Goal: Information Seeking & Learning: Check status

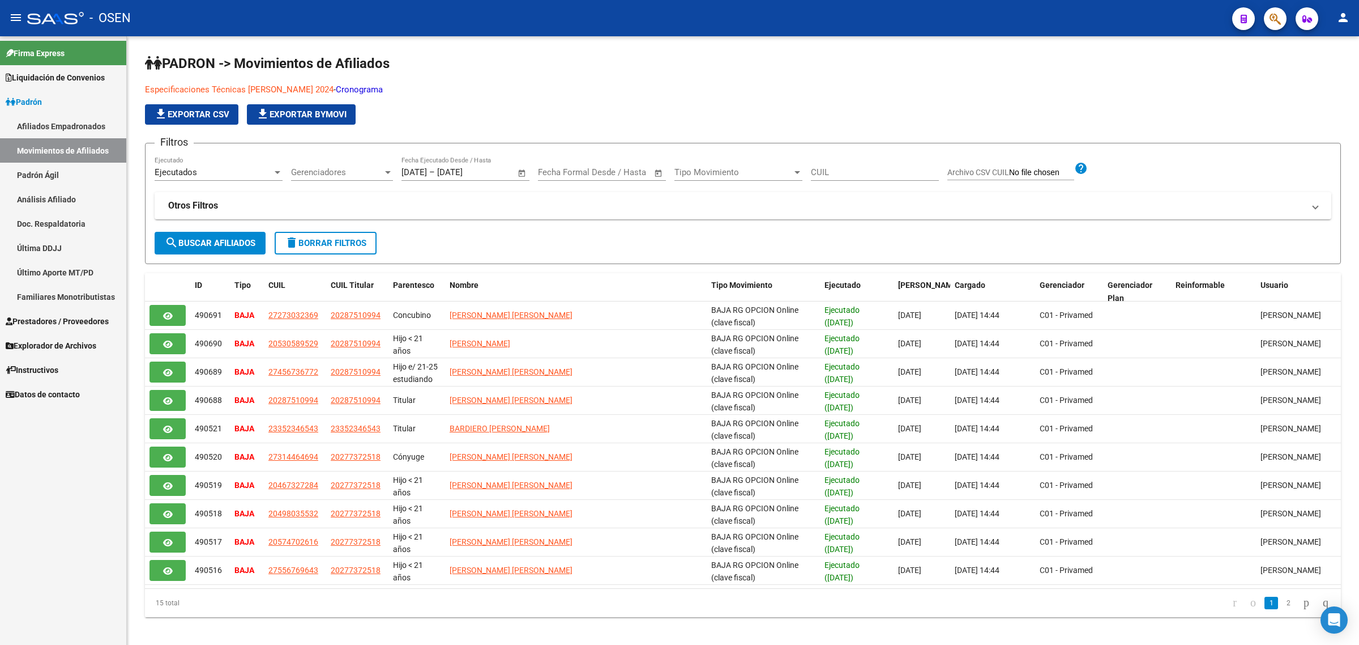
click at [1273, 26] on span "button" at bounding box center [1275, 18] width 11 height 23
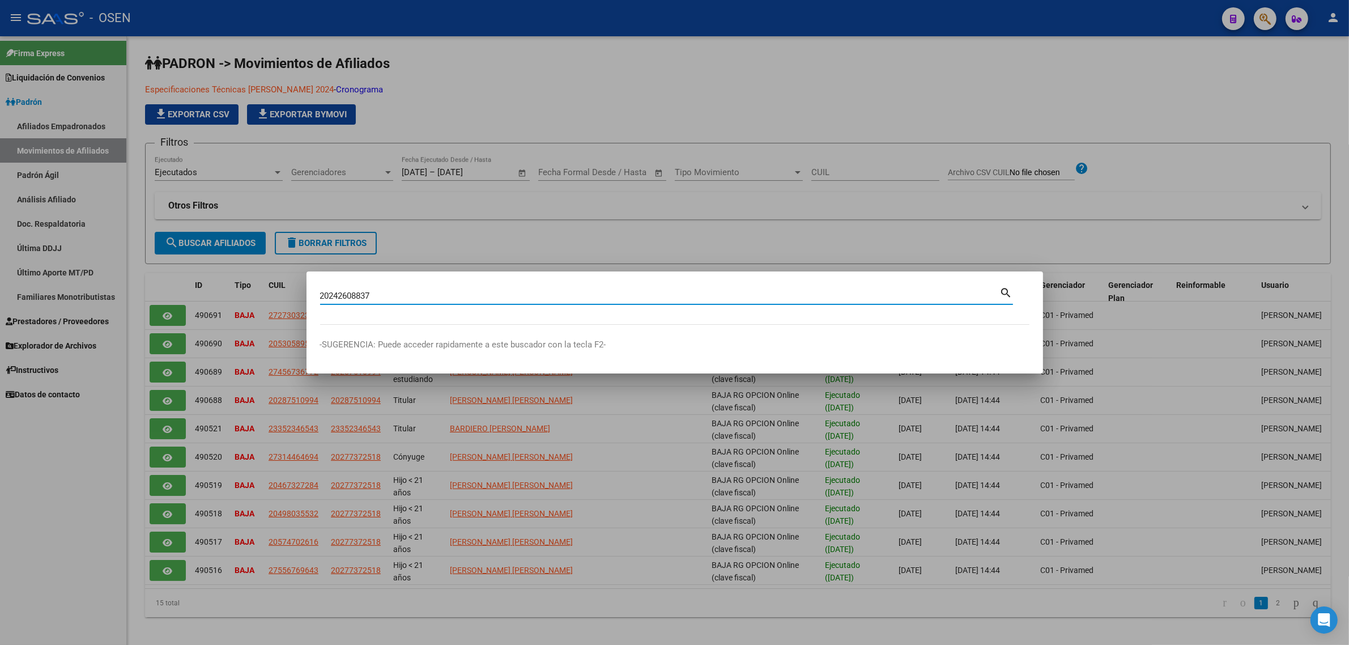
type input "20242608837"
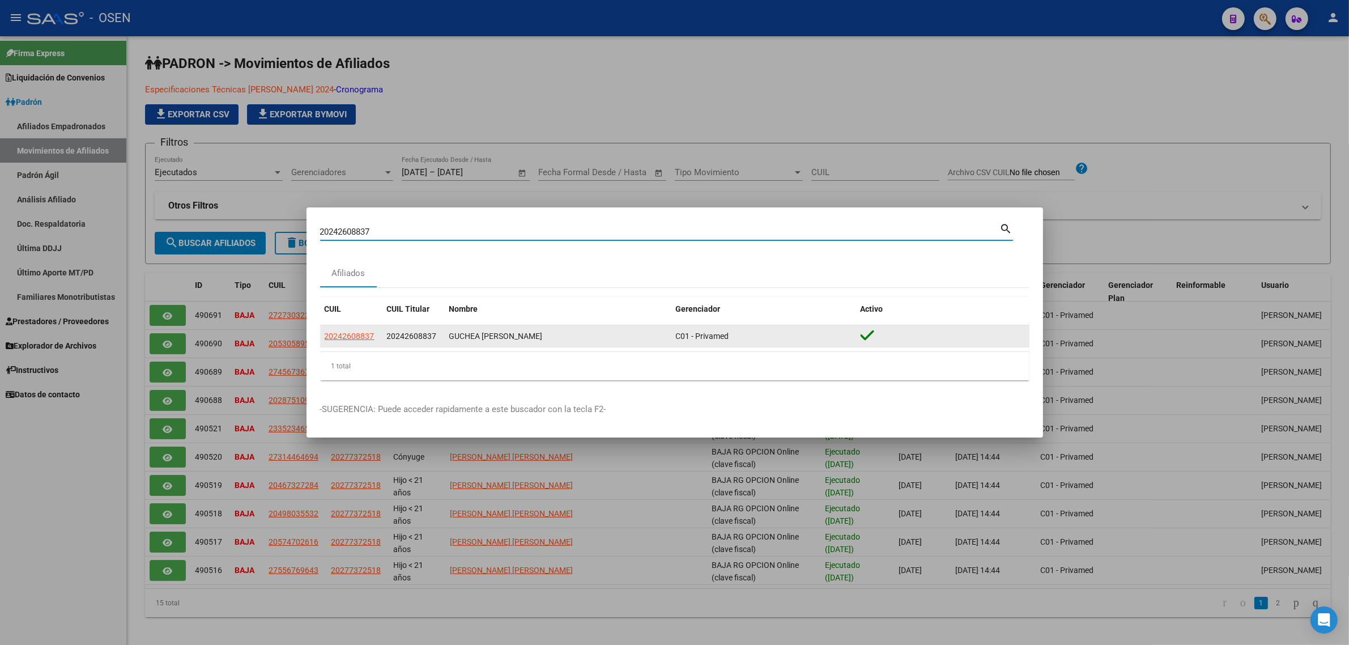
click at [347, 344] on datatable-body-cell "20242608837" at bounding box center [351, 336] width 62 height 22
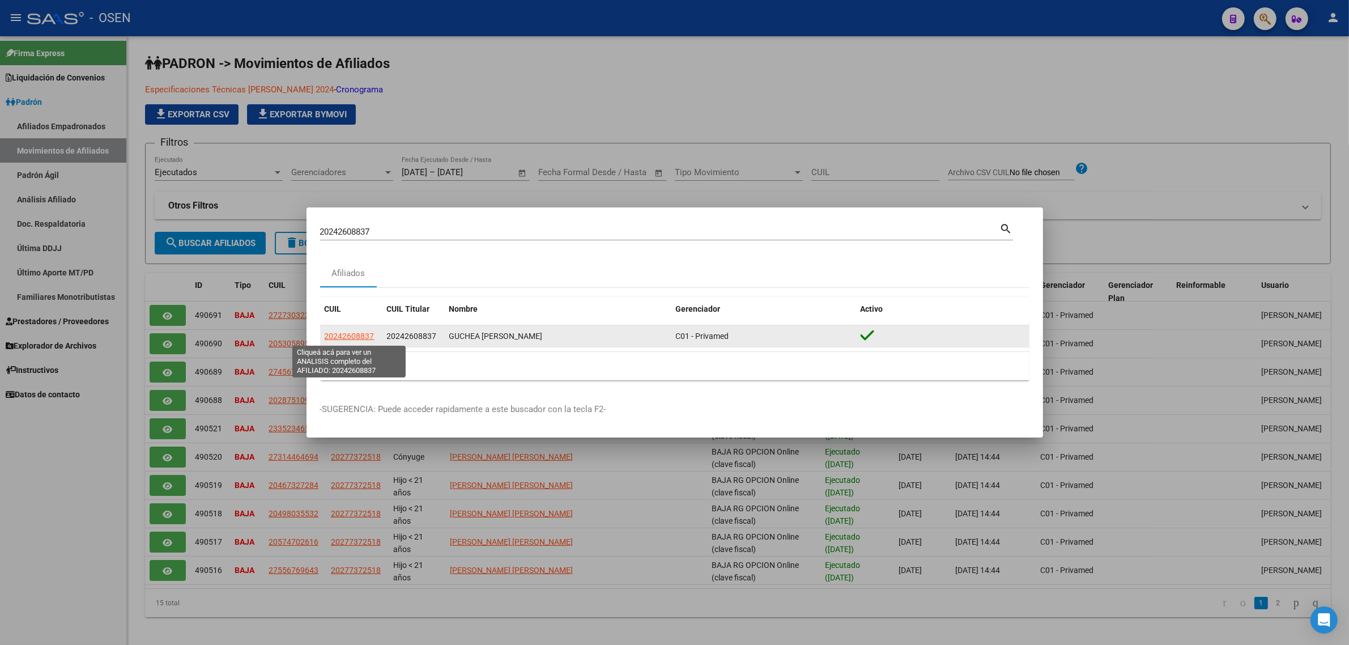
click at [347, 337] on span "20242608837" at bounding box center [350, 335] width 50 height 9
type textarea "20242608837"
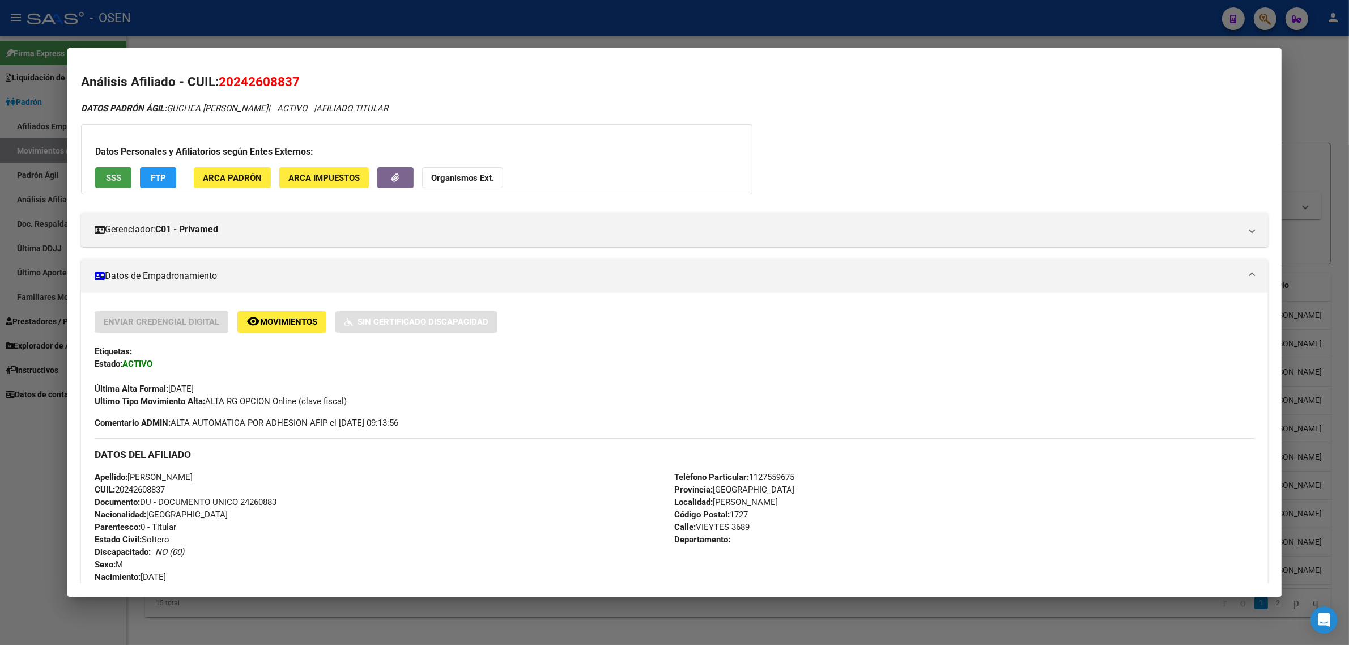
click at [112, 174] on span "SSS" at bounding box center [113, 178] width 15 height 10
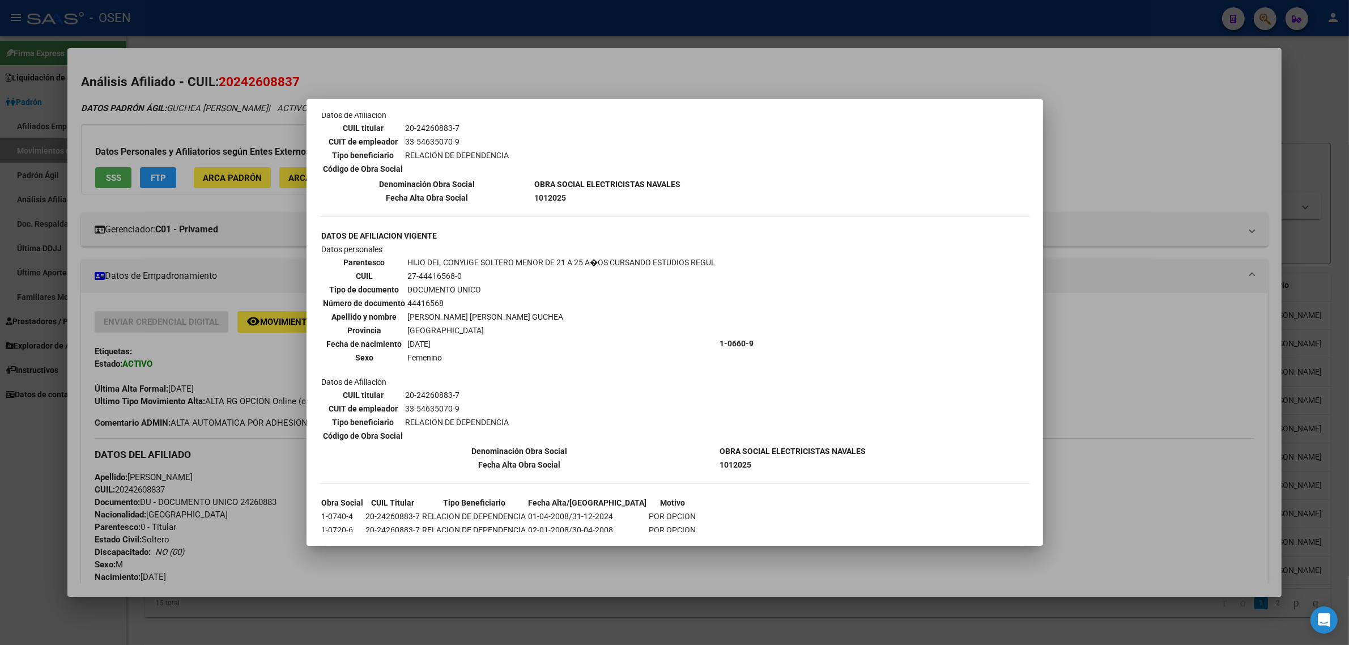
scroll to position [257, 0]
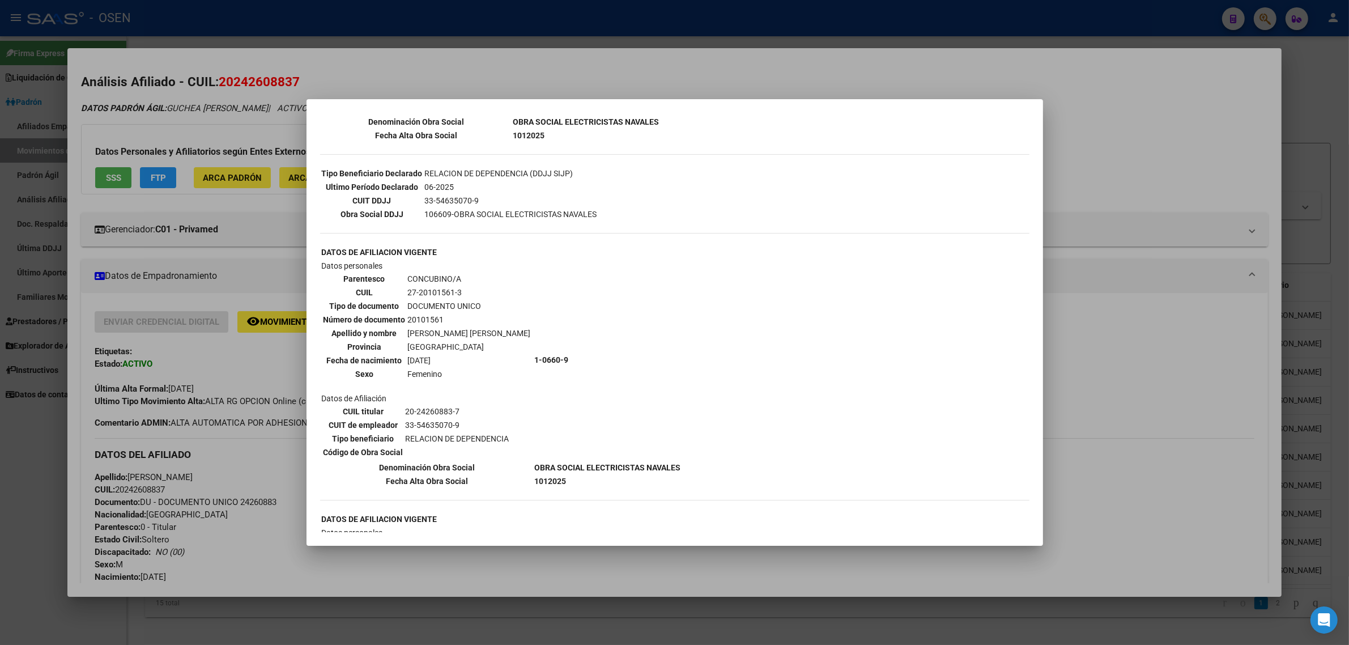
click at [335, 74] on div at bounding box center [674, 322] width 1349 height 645
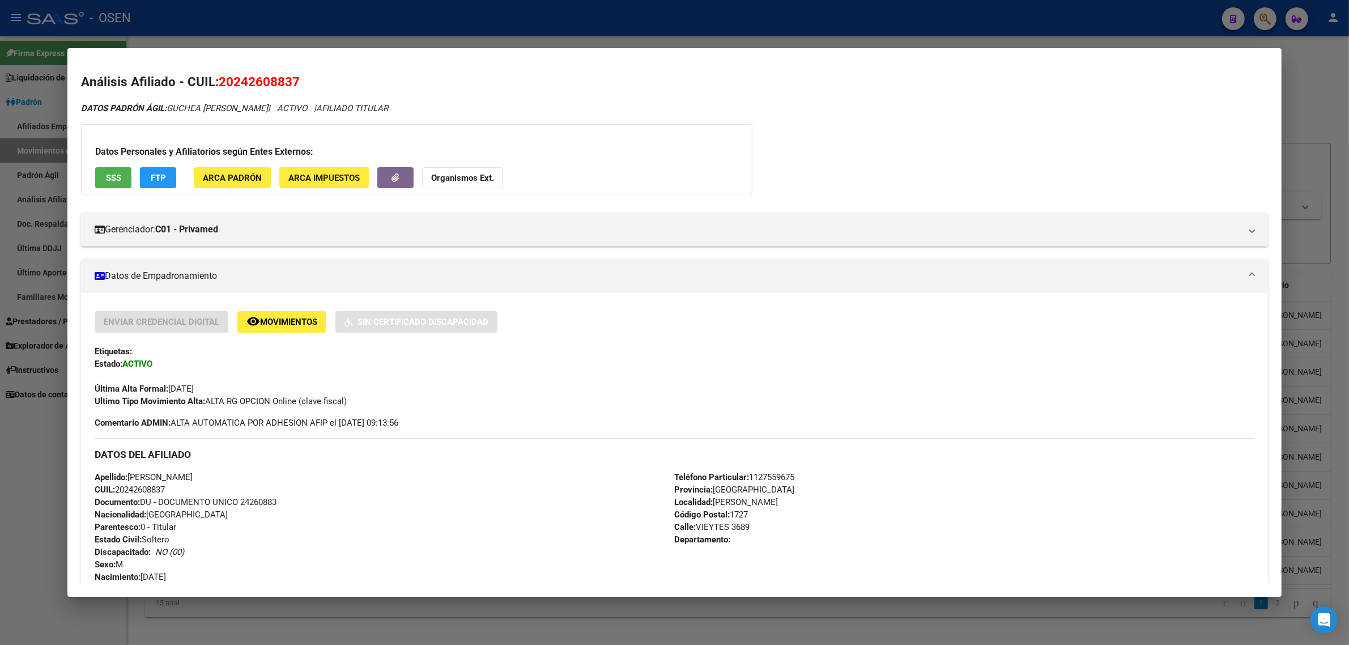
click at [111, 174] on span "SSS" at bounding box center [113, 178] width 15 height 10
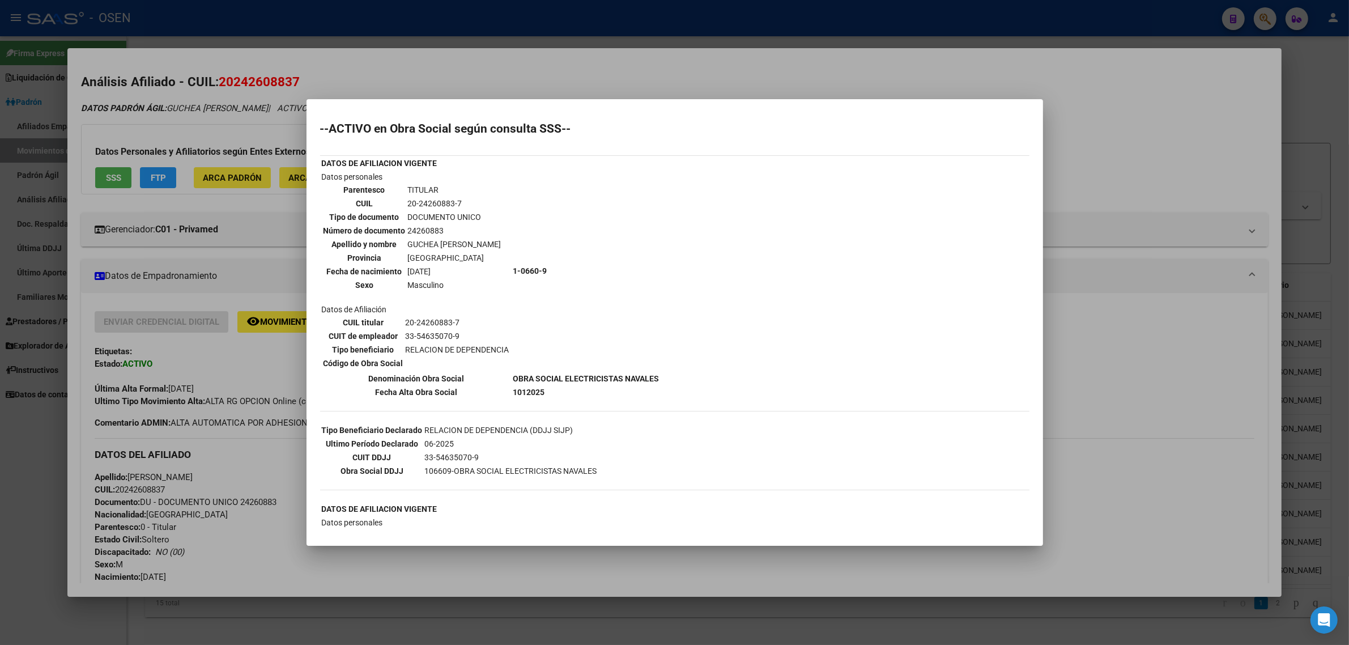
click at [497, 69] on div at bounding box center [674, 322] width 1349 height 645
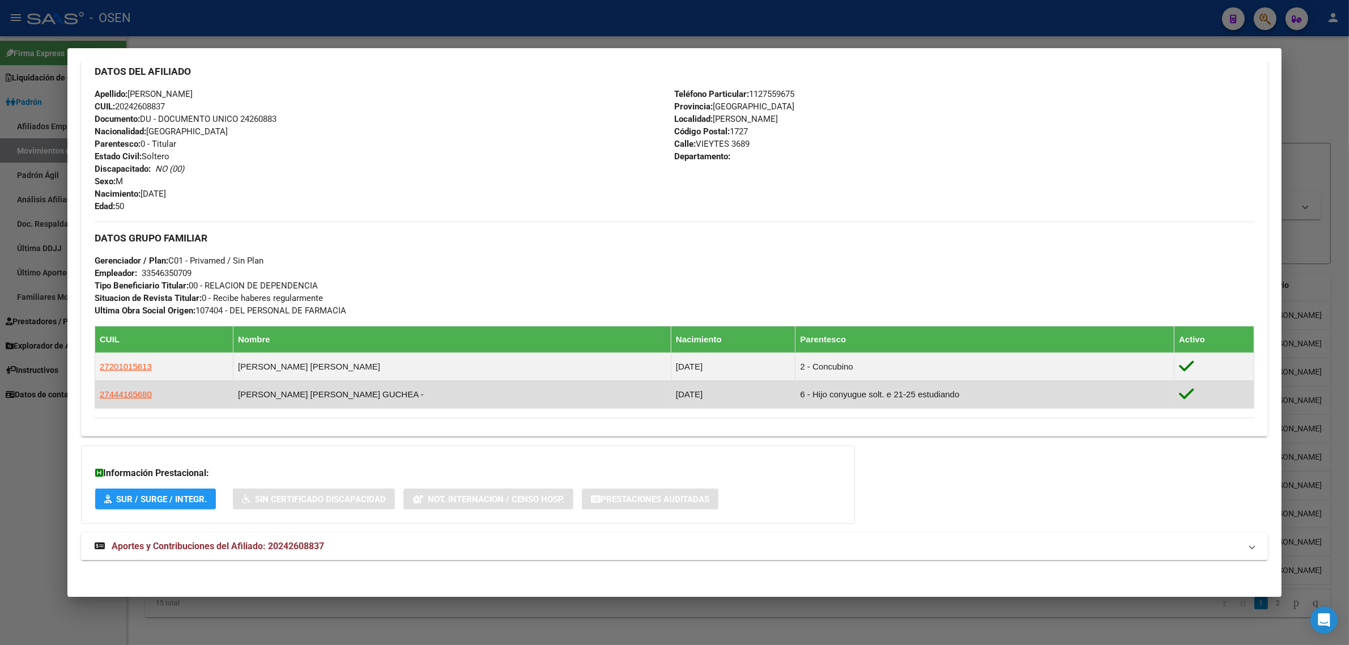
scroll to position [386, 0]
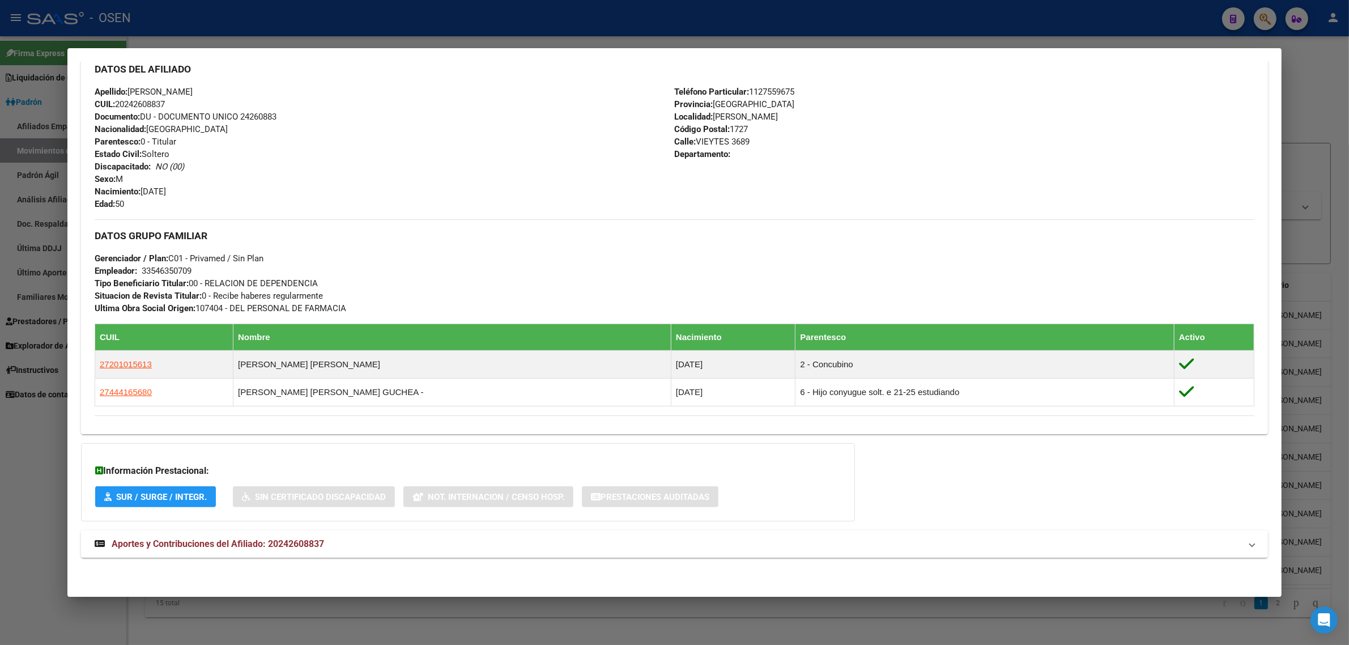
click at [1118, 23] on div at bounding box center [674, 322] width 1349 height 645
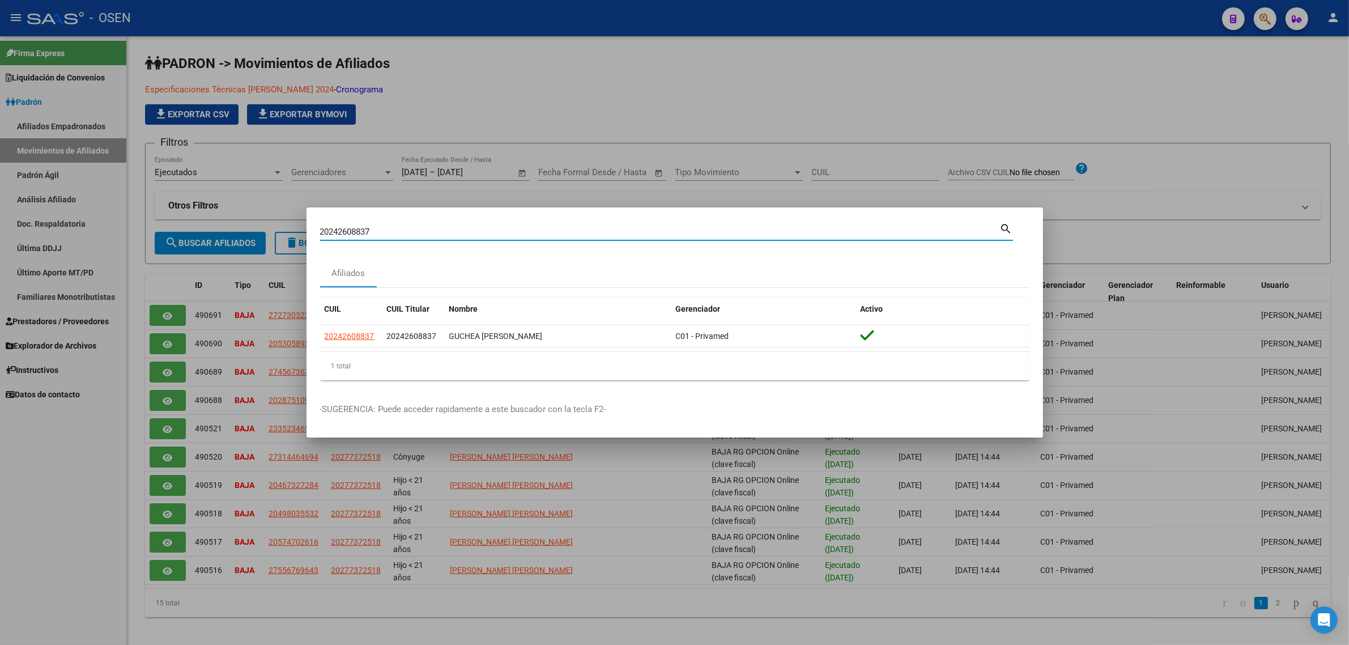
click at [440, 231] on input "20242608837" at bounding box center [660, 232] width 680 height 10
type input "2016950832"
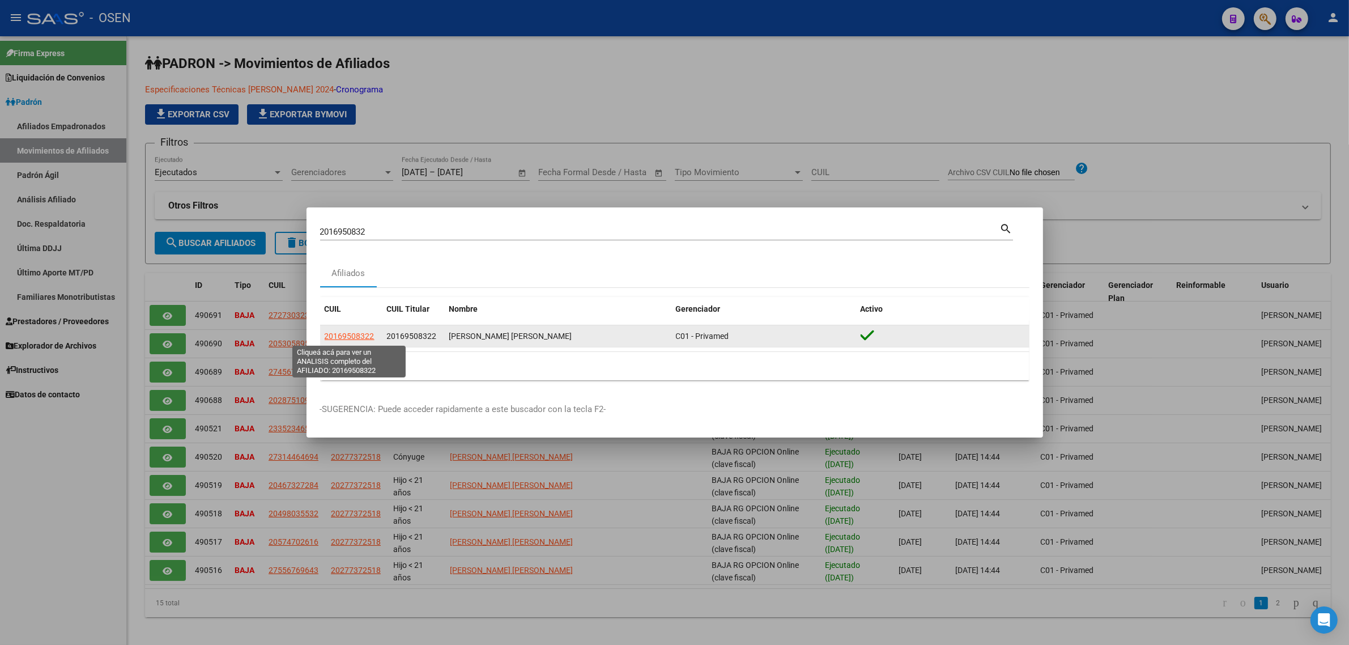
click at [353, 335] on span "20169508322" at bounding box center [350, 335] width 50 height 9
type textarea "20169508322"
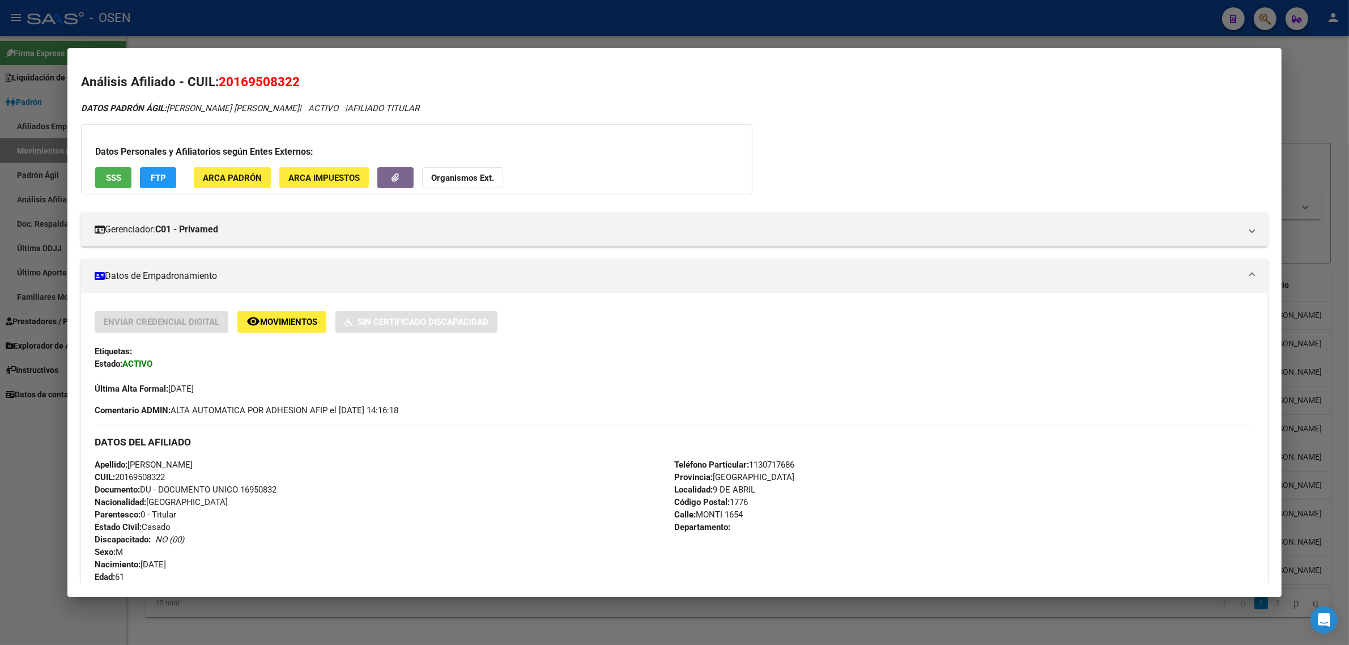
scroll to position [374, 0]
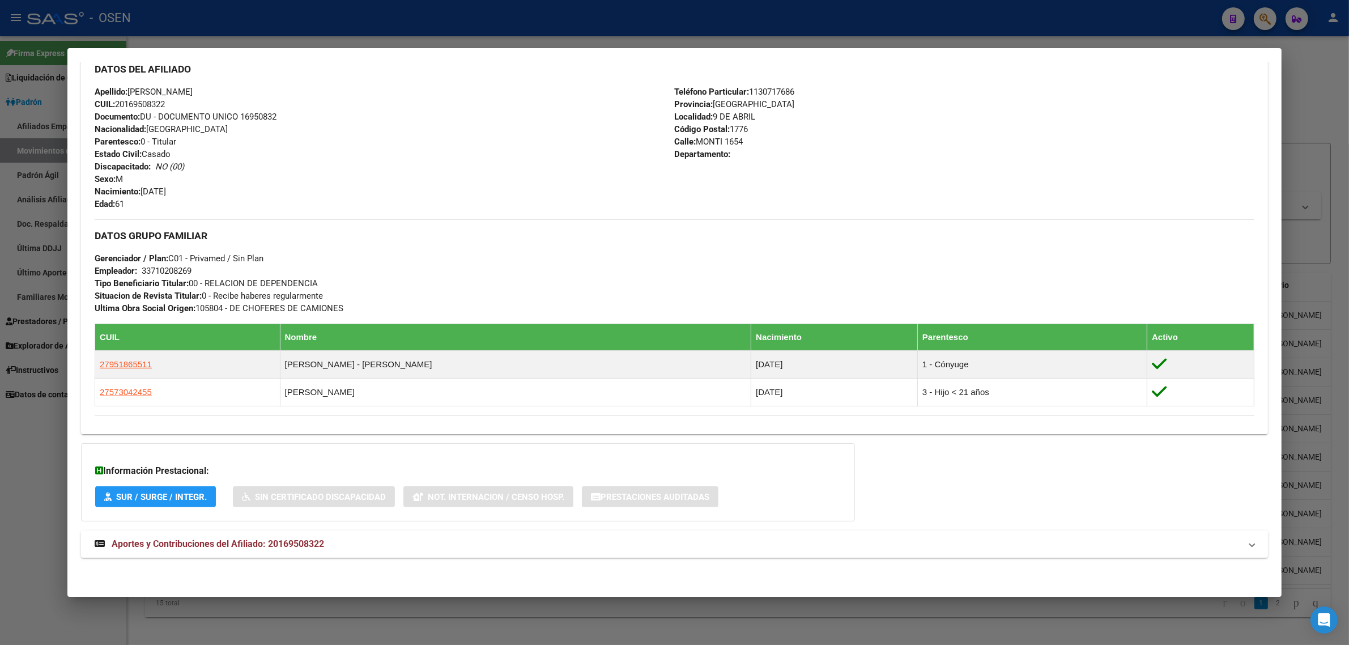
click at [244, 545] on span "Aportes y Contribuciones del Afiliado: 20169508322" at bounding box center [218, 543] width 212 height 11
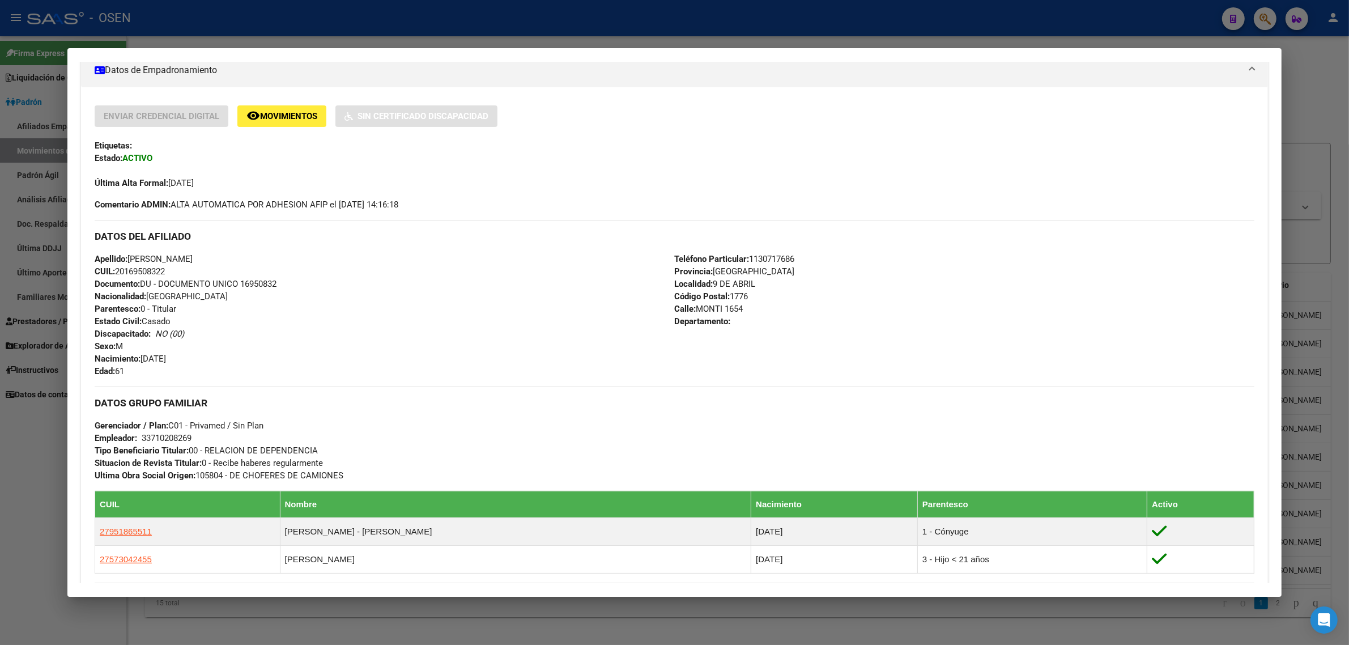
scroll to position [0, 0]
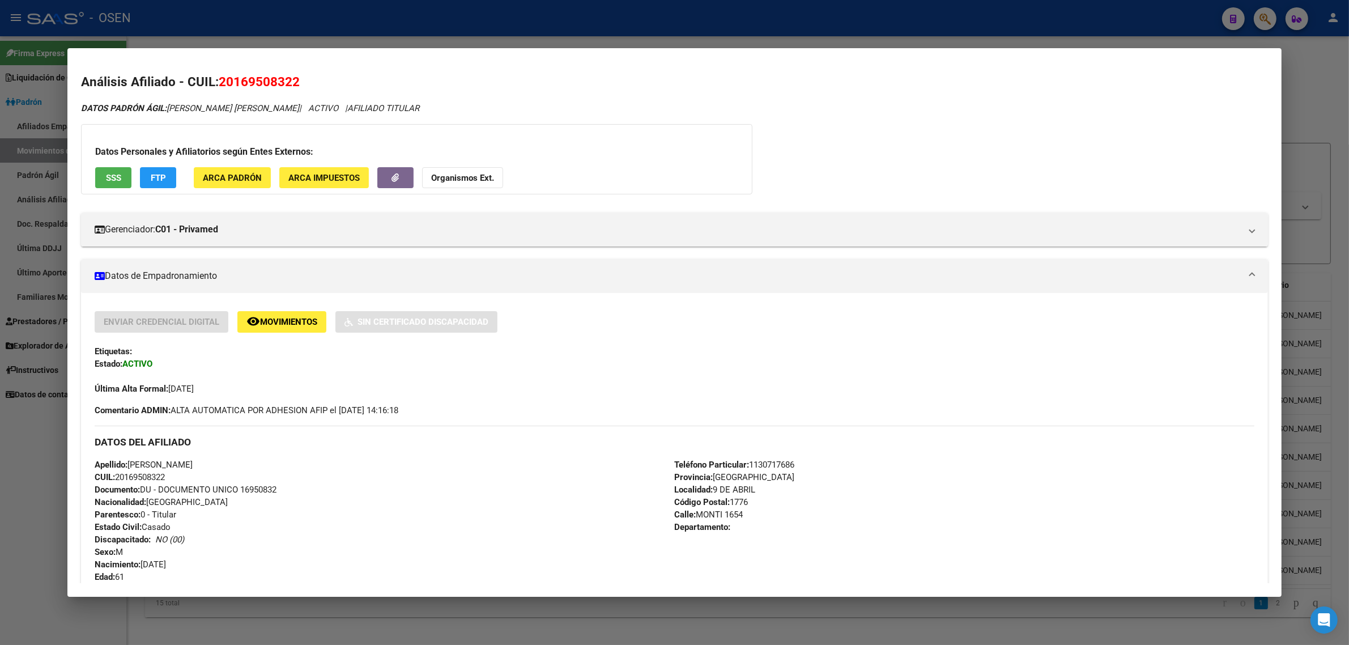
click at [261, 84] on span "20169508322" at bounding box center [259, 81] width 81 height 15
copy span "20169508322"
click at [828, 20] on div at bounding box center [674, 322] width 1349 height 645
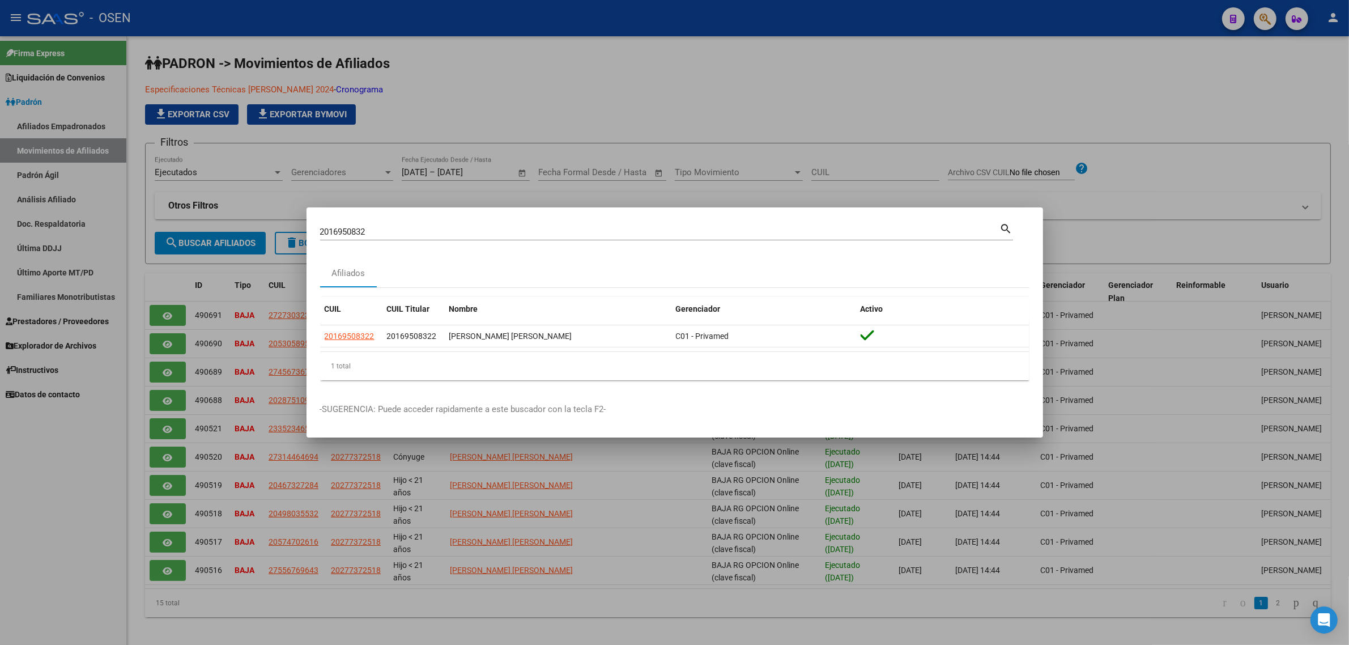
click at [359, 229] on input "2016950832" at bounding box center [660, 232] width 680 height 10
paste input "18600367"
type input "18600367"
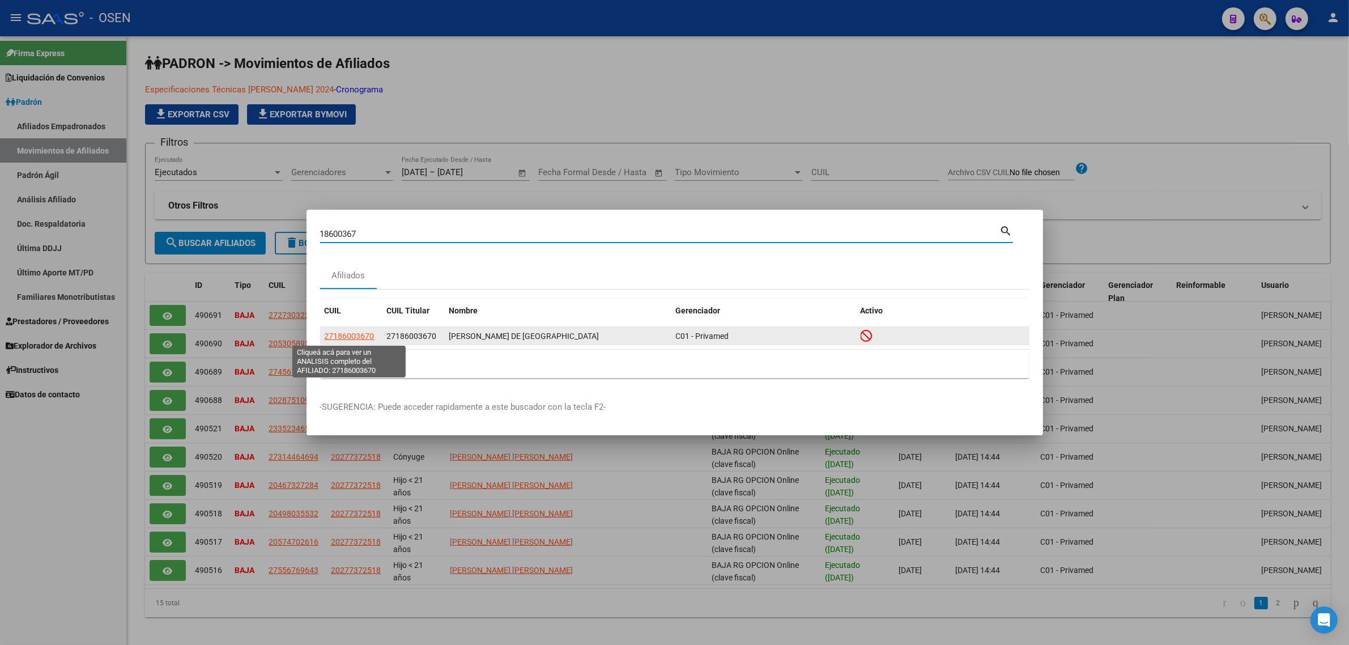
click at [349, 336] on span "27186003670" at bounding box center [350, 335] width 50 height 9
type textarea "27186003670"
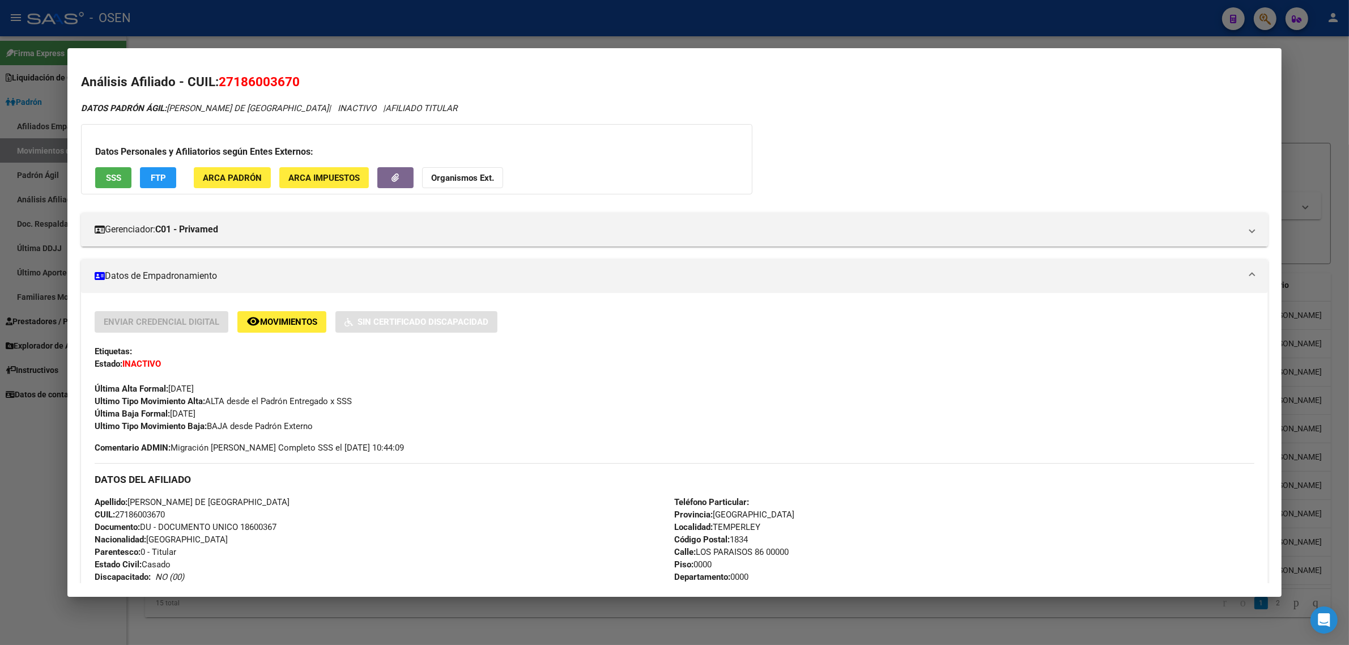
click at [98, 177] on button "SSS" at bounding box center [113, 177] width 36 height 21
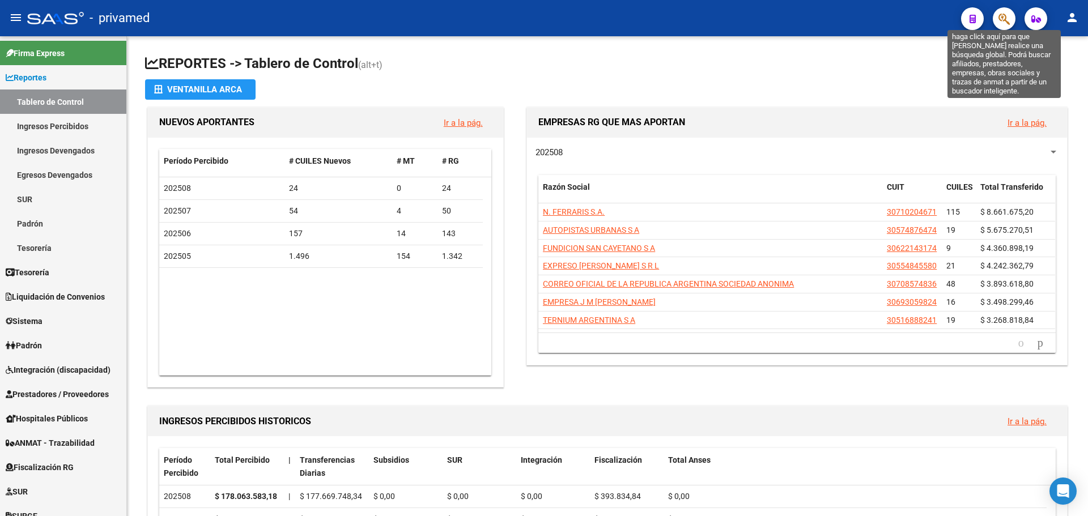
click at [1003, 22] on icon "button" at bounding box center [1003, 18] width 11 height 13
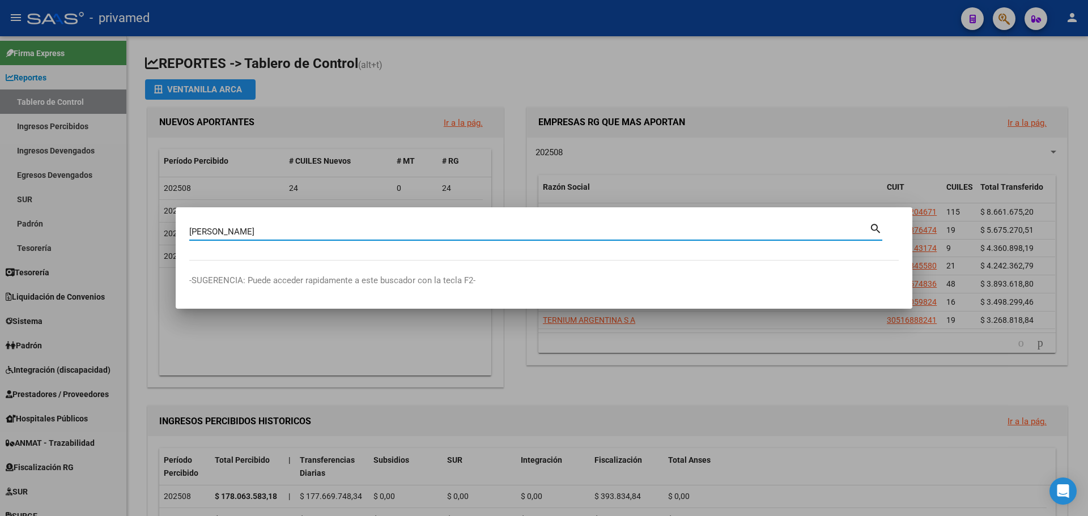
type input "[PERSON_NAME]"
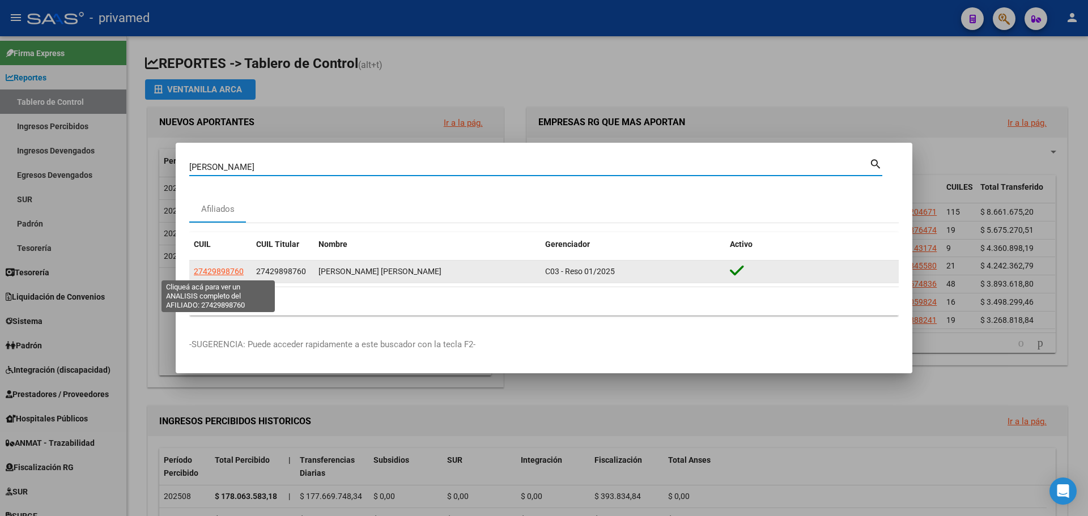
click at [233, 268] on span "27429898760" at bounding box center [219, 271] width 50 height 9
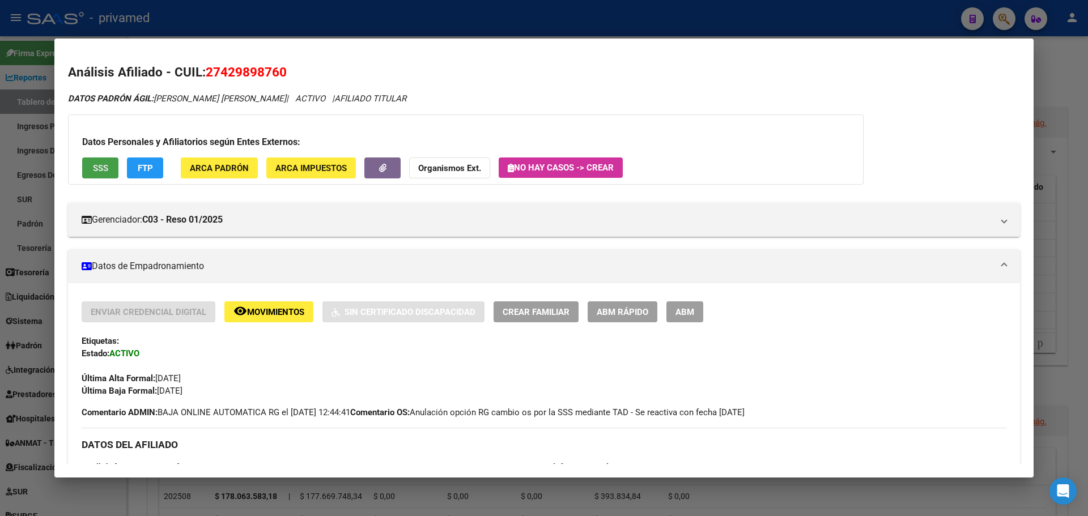
click at [104, 171] on span "SSS" at bounding box center [100, 168] width 15 height 10
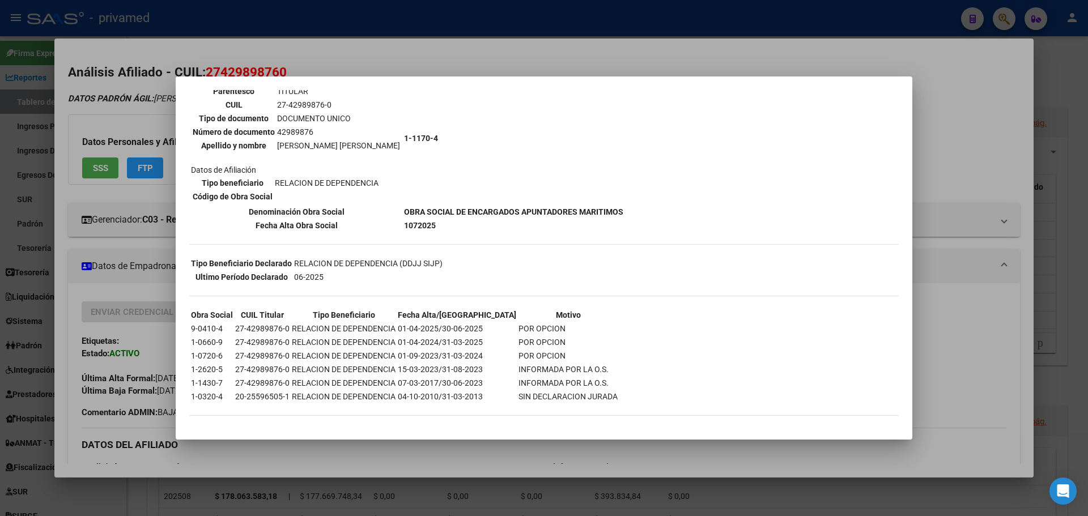
scroll to position [99, 0]
click at [482, 52] on div at bounding box center [544, 258] width 1088 height 516
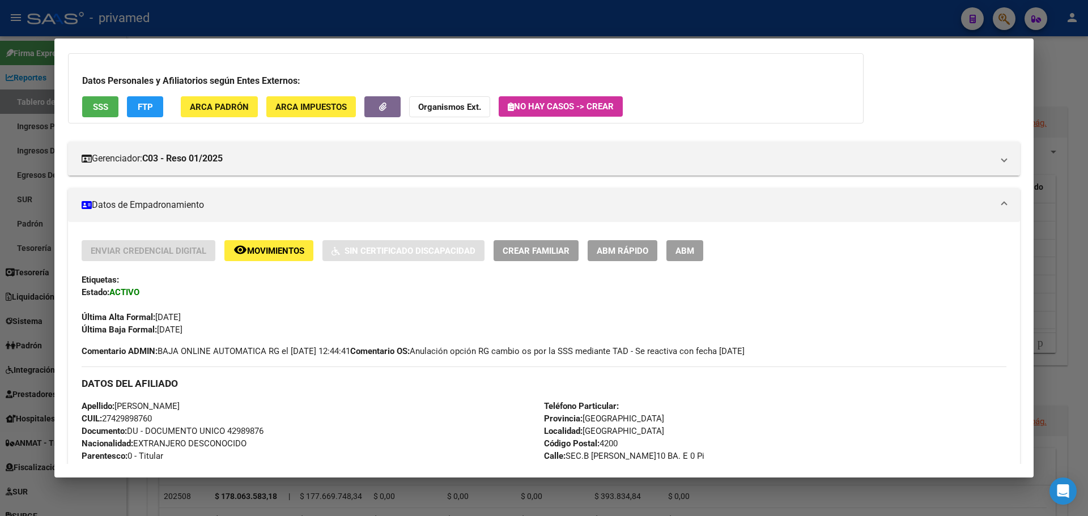
scroll to position [0, 0]
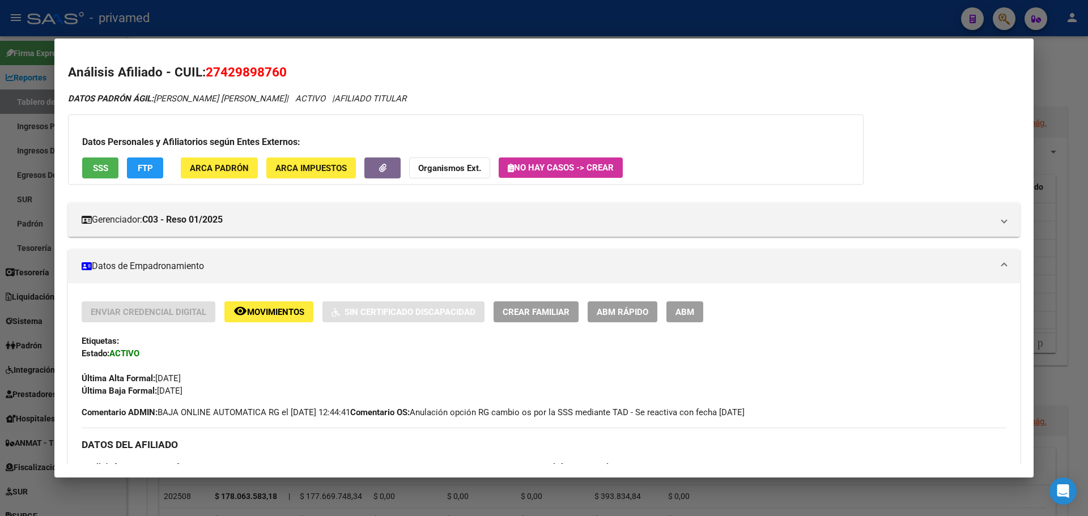
click at [253, 70] on span "27429898760" at bounding box center [246, 72] width 81 height 15
copy span "27429898760"
